Goal: Task Accomplishment & Management: Manage account settings

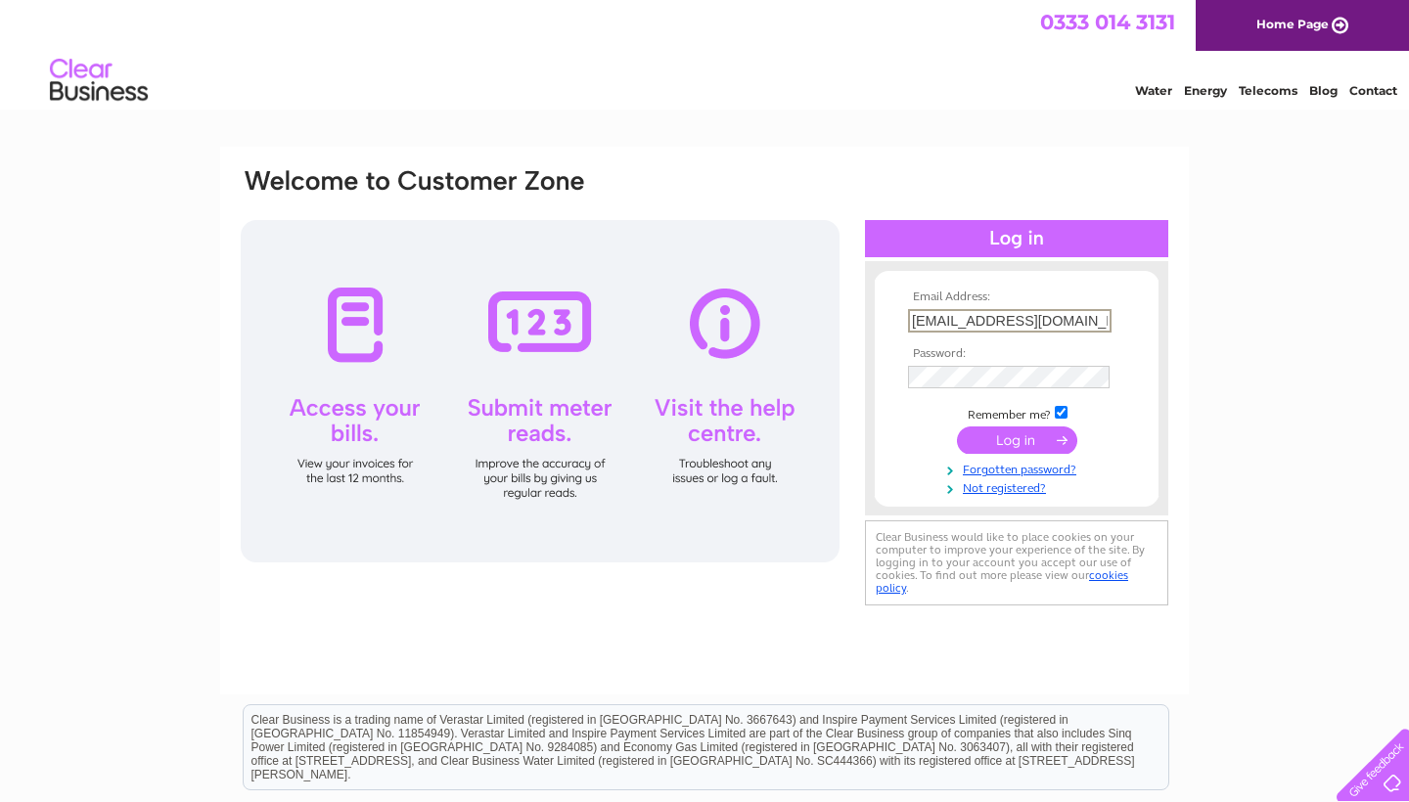
type input "brendandixon@live.co.uk"
click at [1017, 436] on input "submit" at bounding box center [1017, 438] width 120 height 27
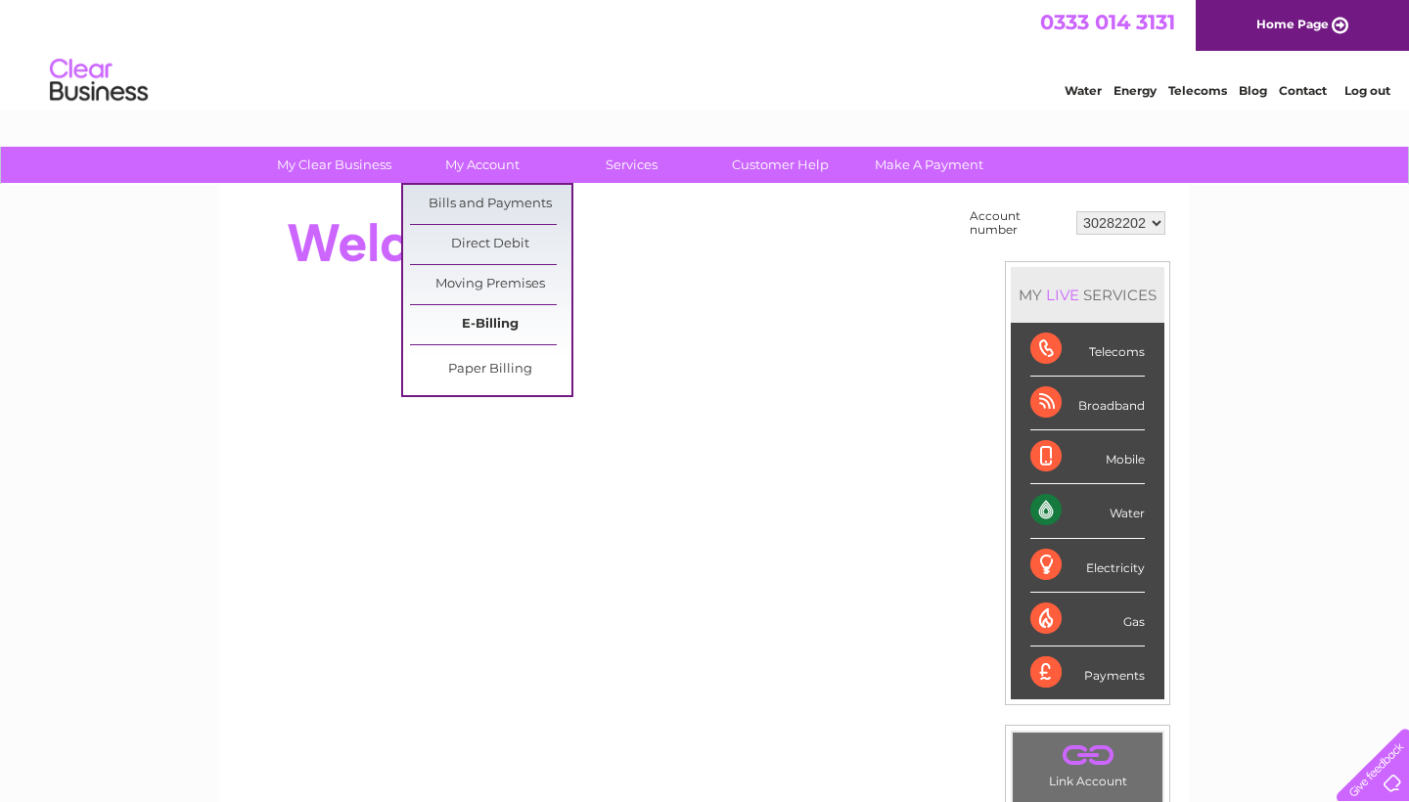
click at [490, 324] on link "E-Billing" at bounding box center [490, 324] width 161 height 39
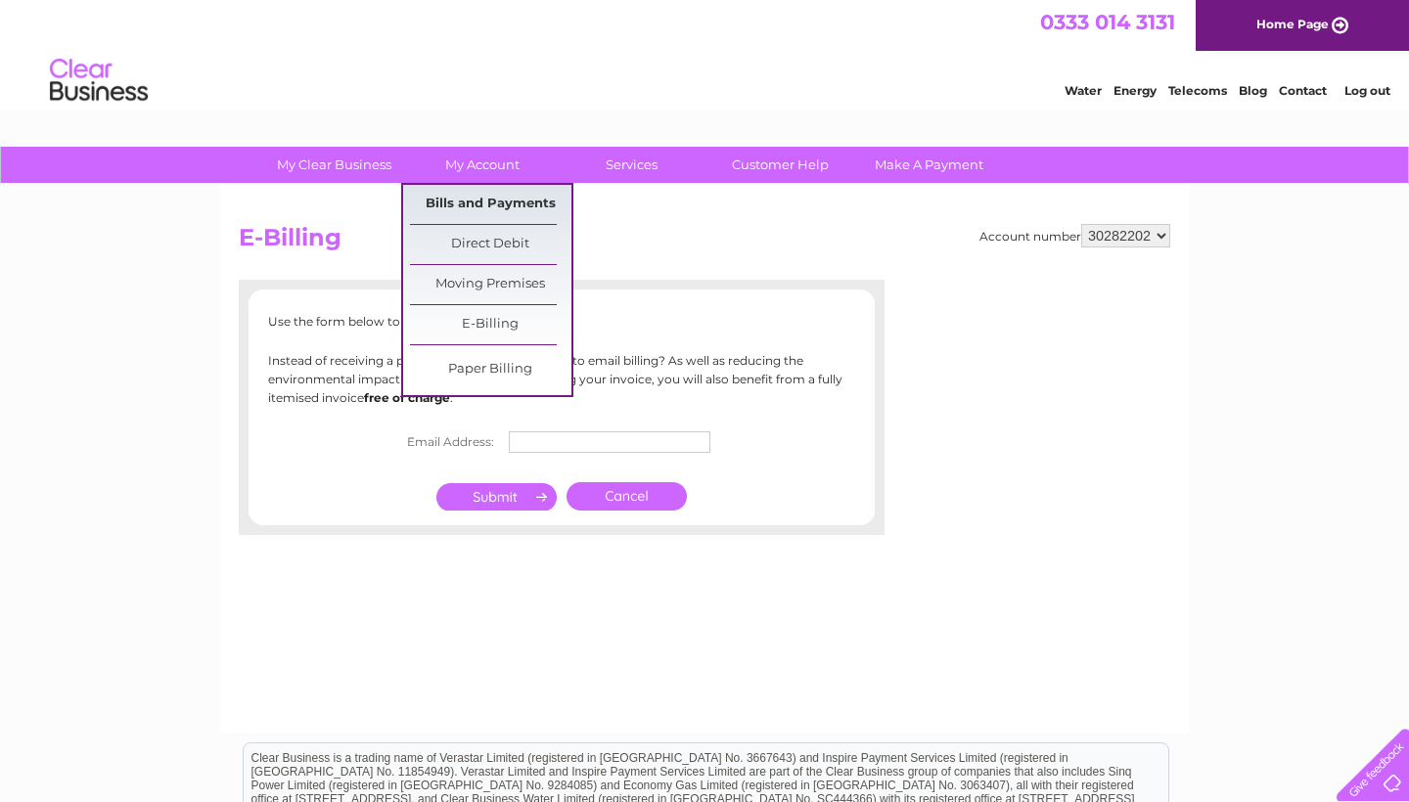
click at [476, 196] on link "Bills and Payments" at bounding box center [490, 204] width 161 height 39
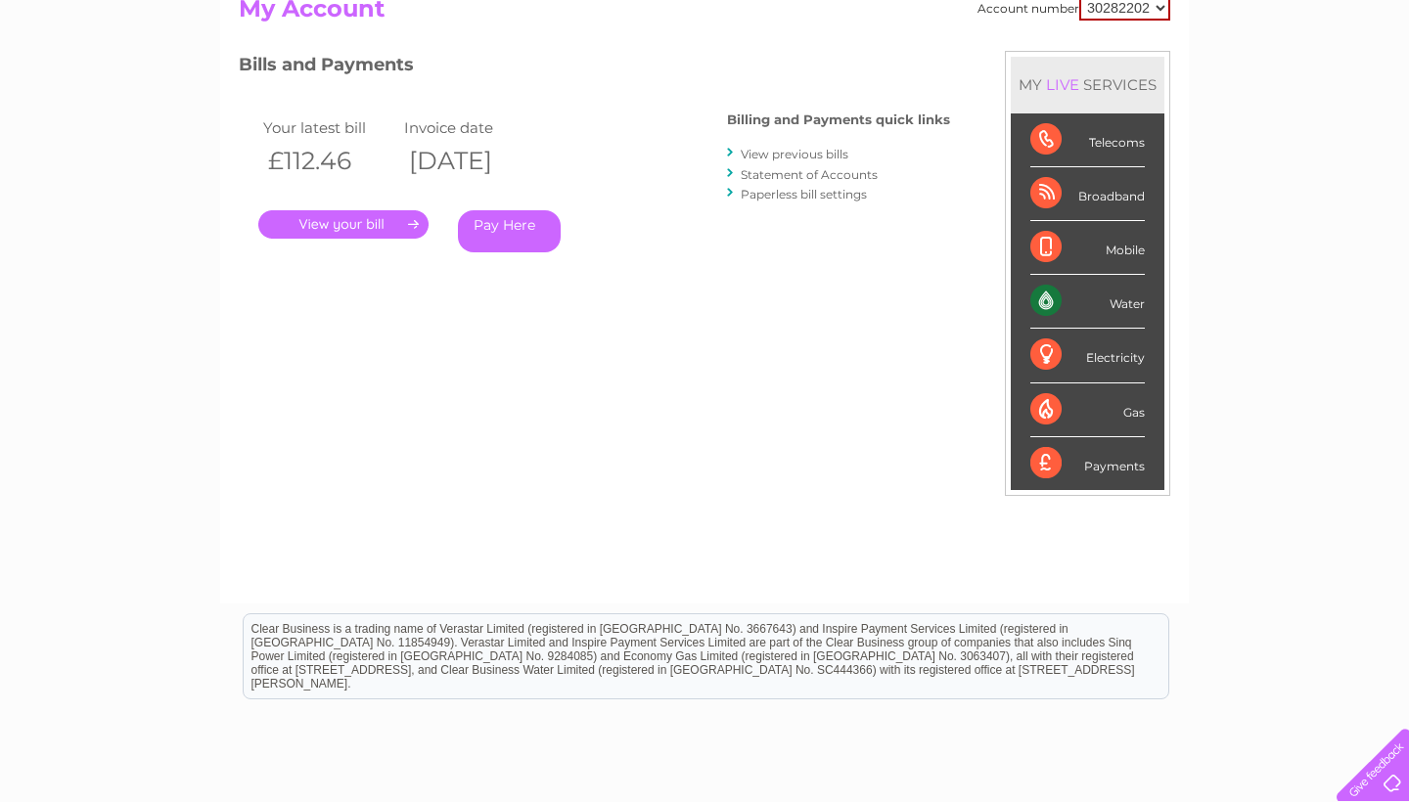
scroll to position [141, 0]
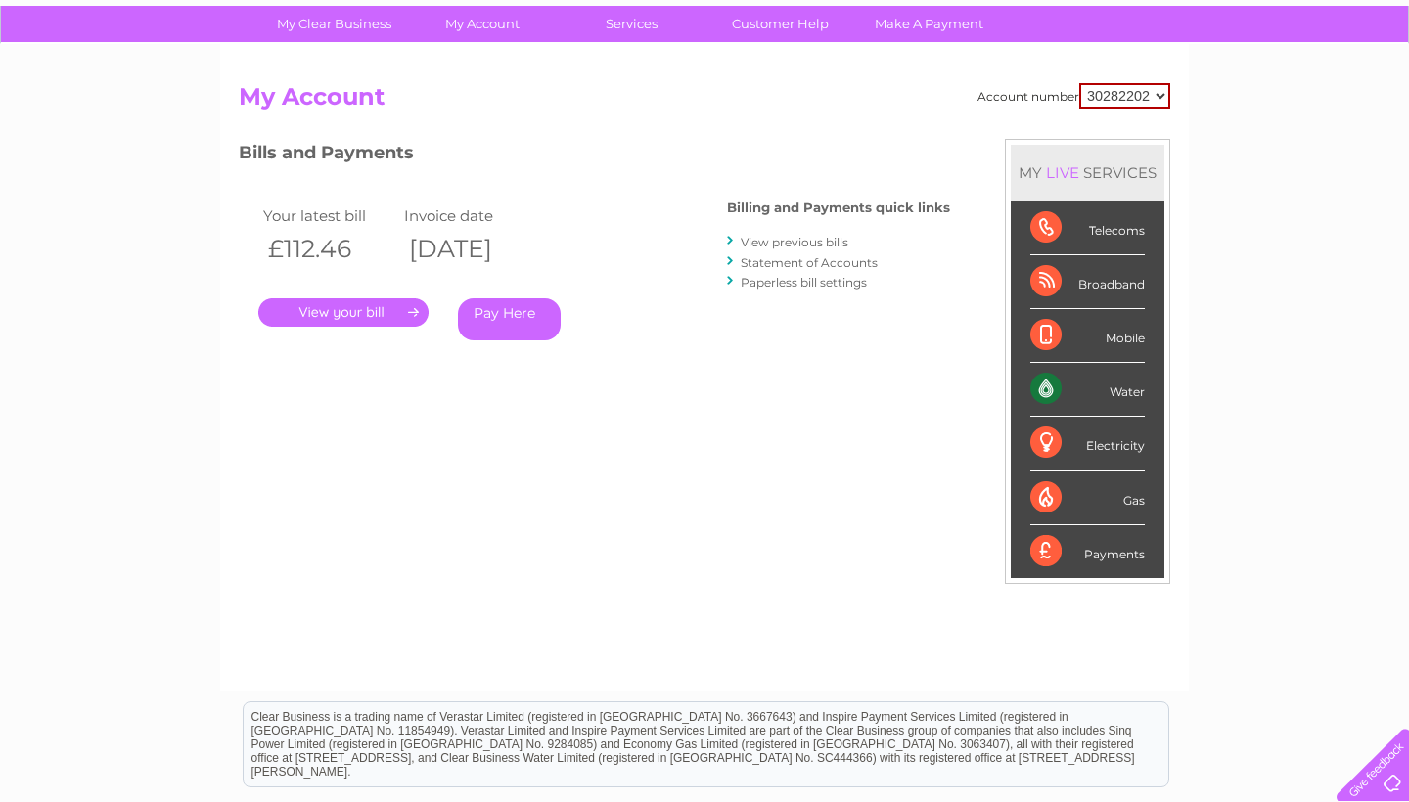
click at [815, 237] on link "View previous bills" at bounding box center [795, 242] width 108 height 15
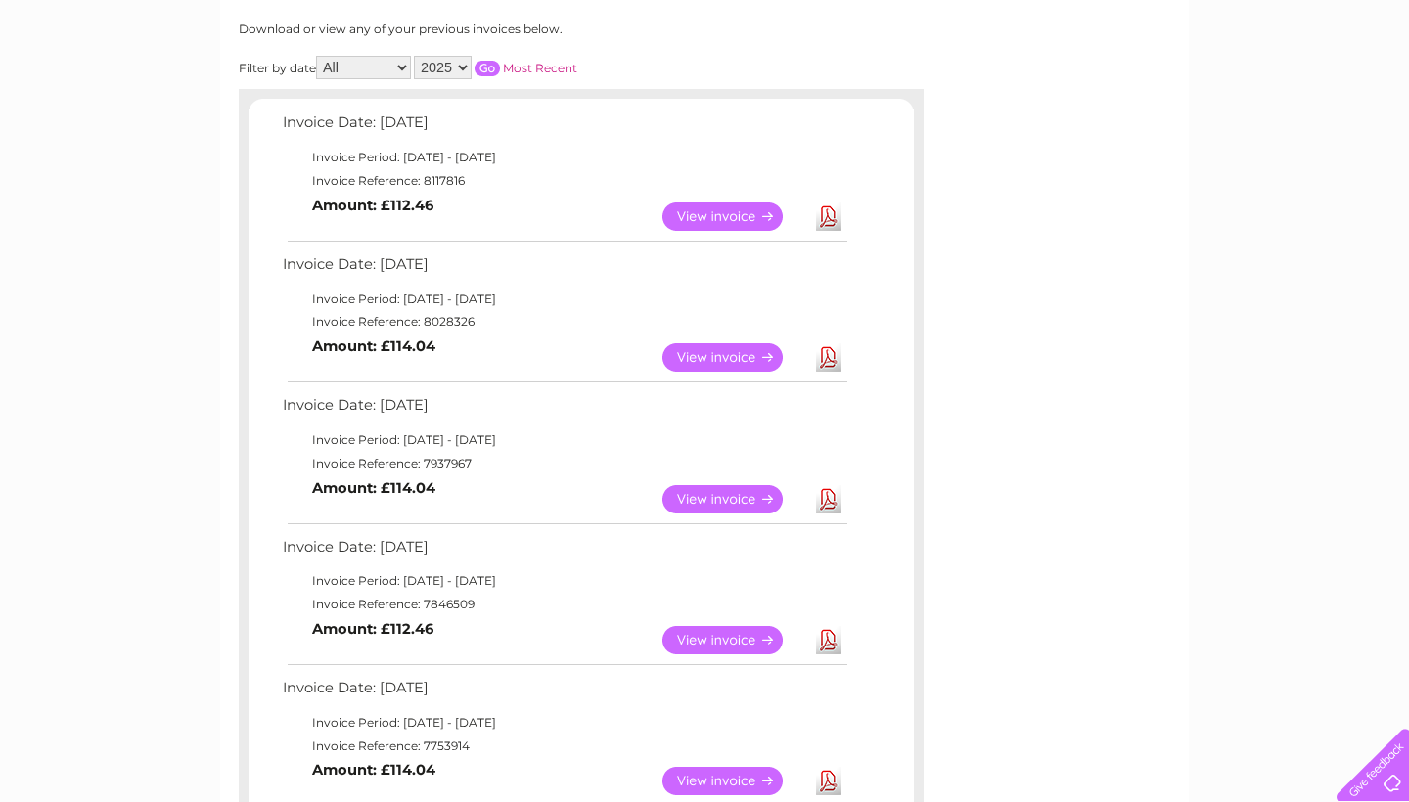
scroll to position [304, 0]
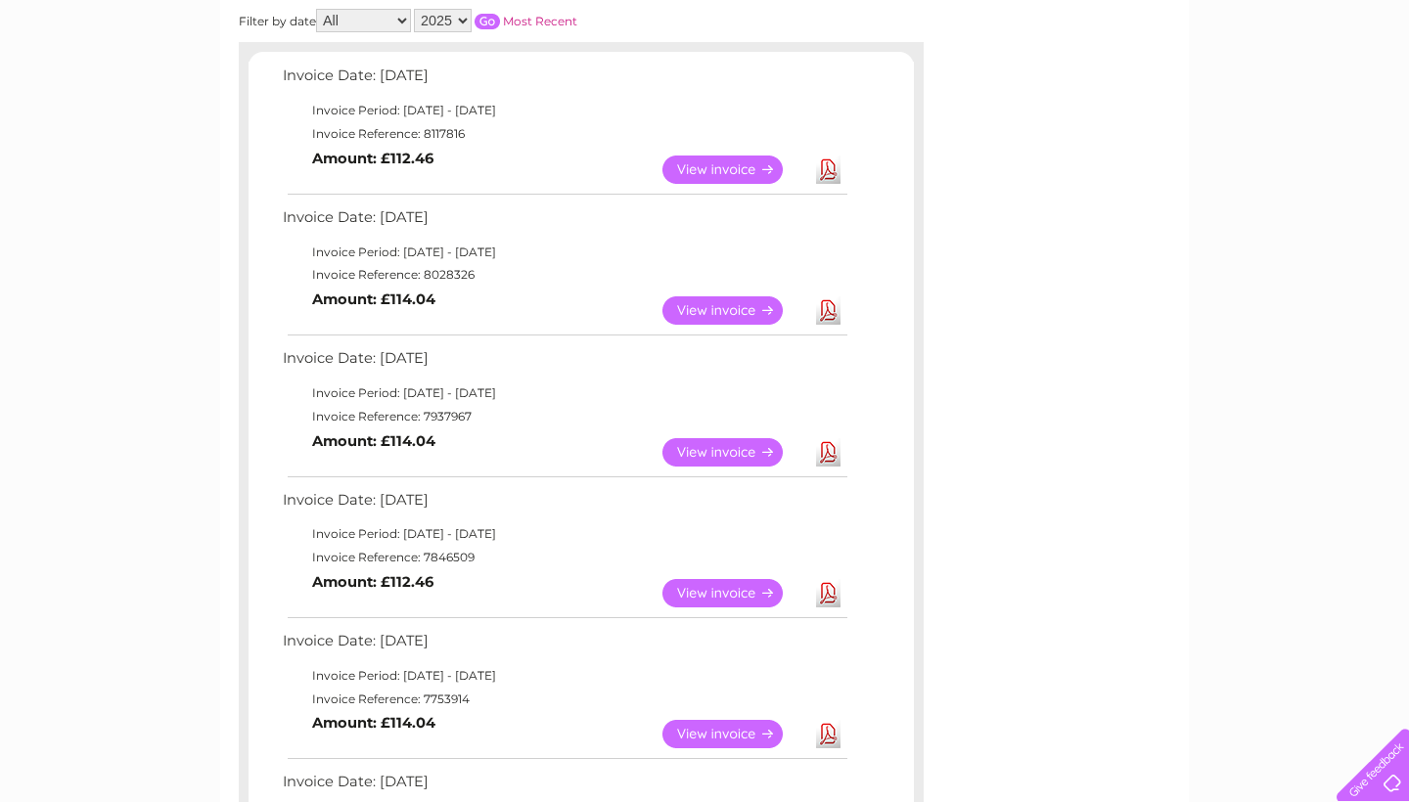
click at [747, 304] on link "View" at bounding box center [734, 310] width 144 height 28
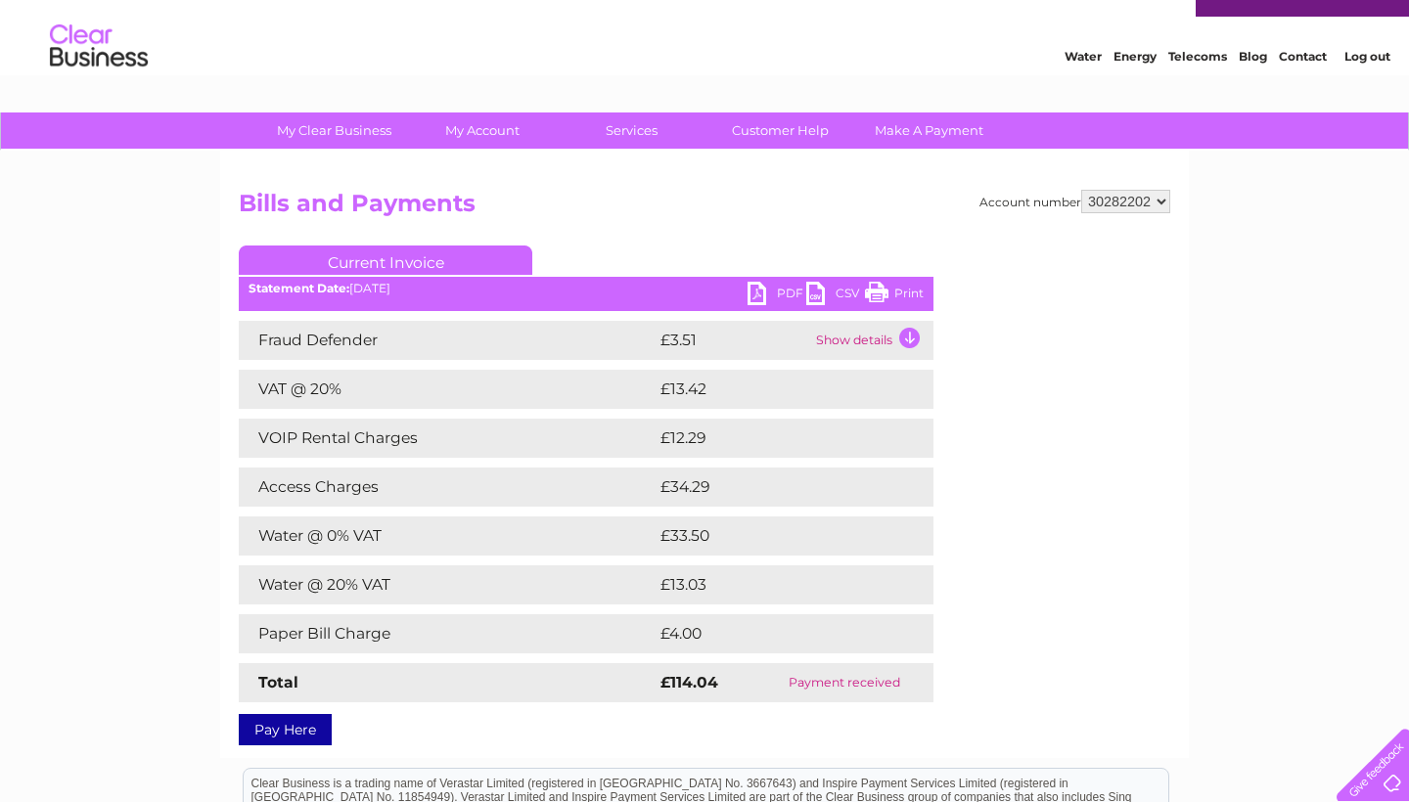
scroll to position [53, 0]
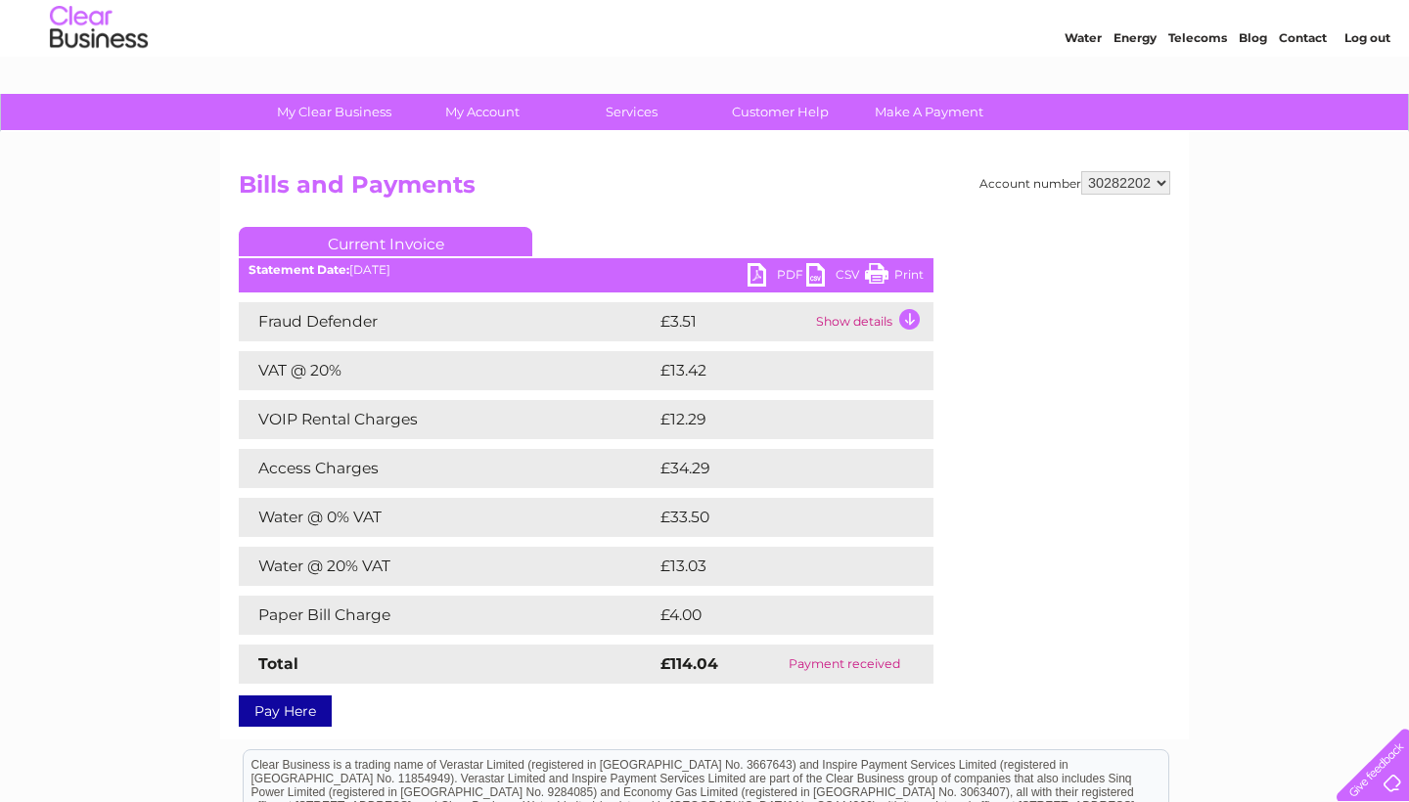
click at [767, 275] on link "PDF" at bounding box center [776, 277] width 59 height 28
click at [778, 275] on link "PDF" at bounding box center [776, 277] width 59 height 28
click at [1150, 480] on div "Account number 30282202 Bills and Payments Current Invoice PDF CSV Print" at bounding box center [704, 445] width 931 height 549
